Goal: Information Seeking & Learning: Learn about a topic

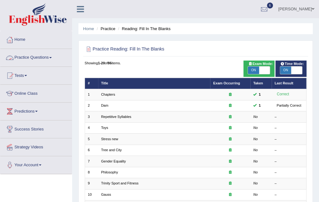
click at [52, 58] on link "Practice Questions" at bounding box center [35, 57] width 71 height 16
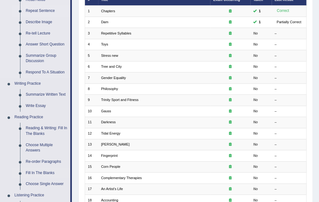
scroll to position [84, 0]
click at [33, 112] on link "Reading Practice" at bounding box center [41, 116] width 59 height 11
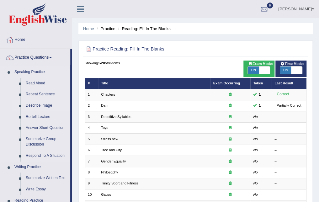
click at [44, 103] on link "Describe Image" at bounding box center [46, 105] width 47 height 11
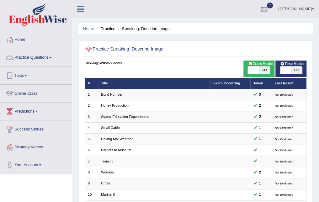
click at [52, 55] on link "Practice Questions" at bounding box center [35, 57] width 71 height 16
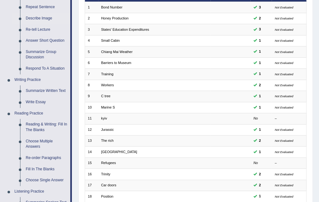
scroll to position [108, 0]
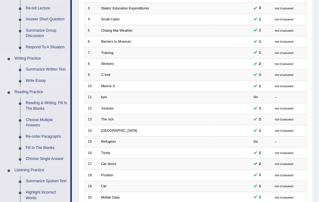
click at [52, 69] on link "Summarize Written Text" at bounding box center [46, 69] width 47 height 11
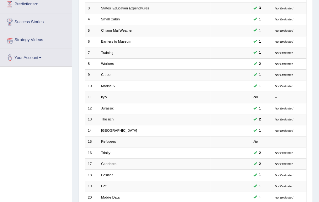
scroll to position [115, 0]
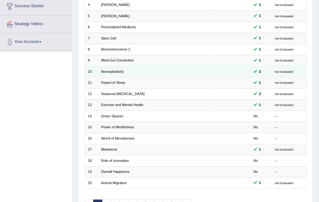
scroll to position [123, 0]
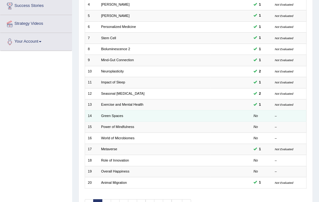
click at [123, 117] on td "Green Spaces" at bounding box center [154, 115] width 112 height 11
click at [111, 117] on td "Green Spaces" at bounding box center [154, 115] width 112 height 11
click at [114, 114] on link "Green Spaces" at bounding box center [112, 116] width 22 height 4
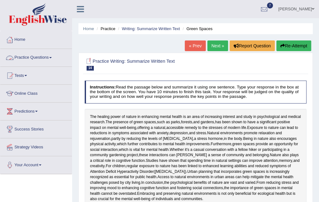
click at [43, 59] on link "Practice Questions" at bounding box center [35, 57] width 71 height 16
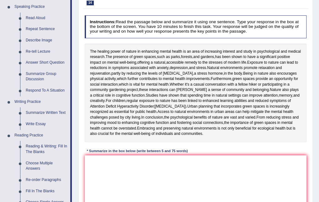
scroll to position [65, 0]
click at [39, 125] on link "Write Essay" at bounding box center [46, 123] width 47 height 11
